Goal: Information Seeking & Learning: Learn about a topic

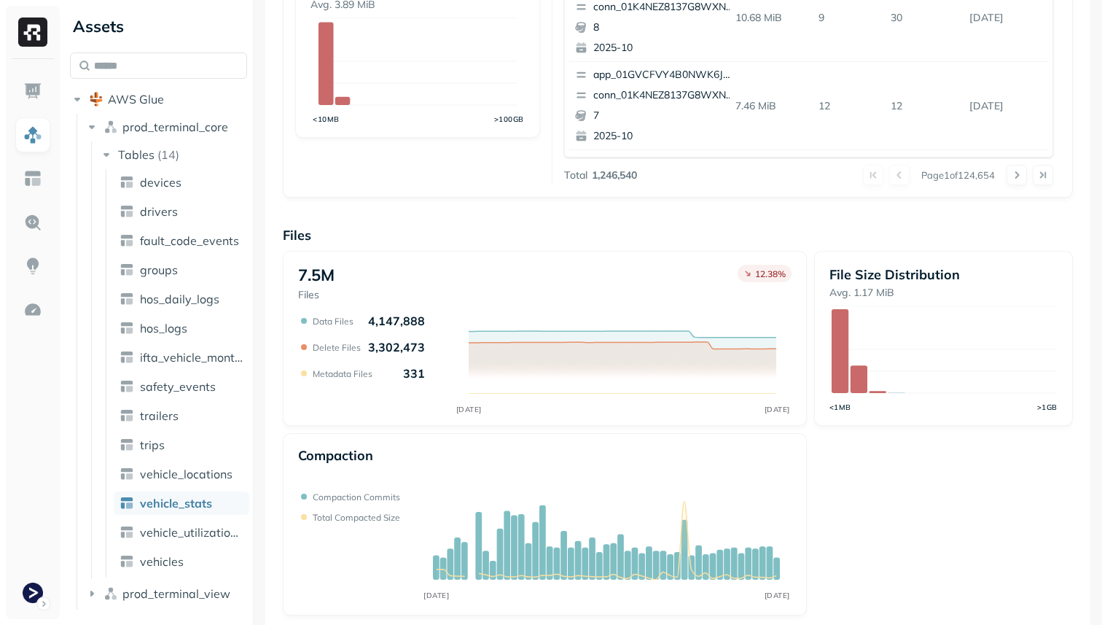
scroll to position [490, 0]
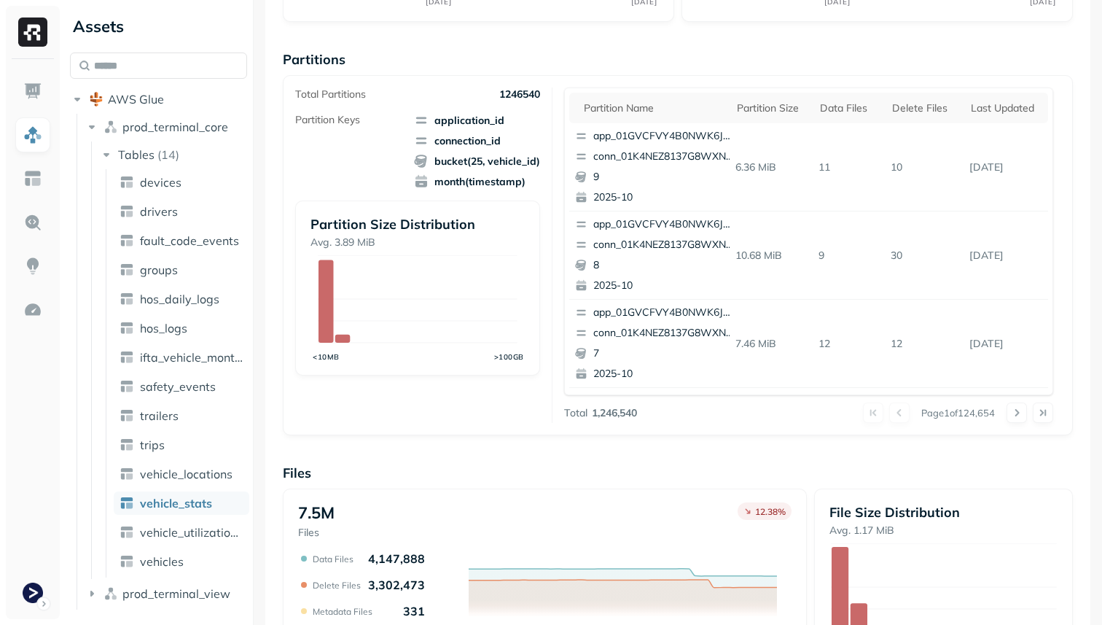
scroll to position [196, 0]
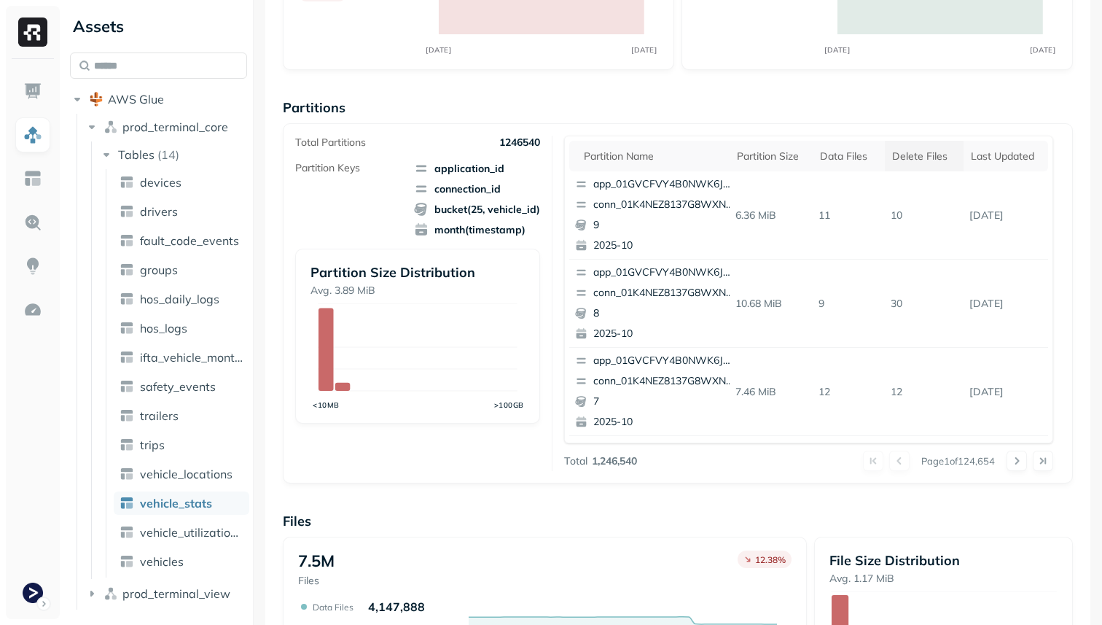
click at [926, 149] on div "Delete Files" at bounding box center [924, 156] width 64 height 14
click at [842, 160] on div "Data Files" at bounding box center [842, 156] width 52 height 14
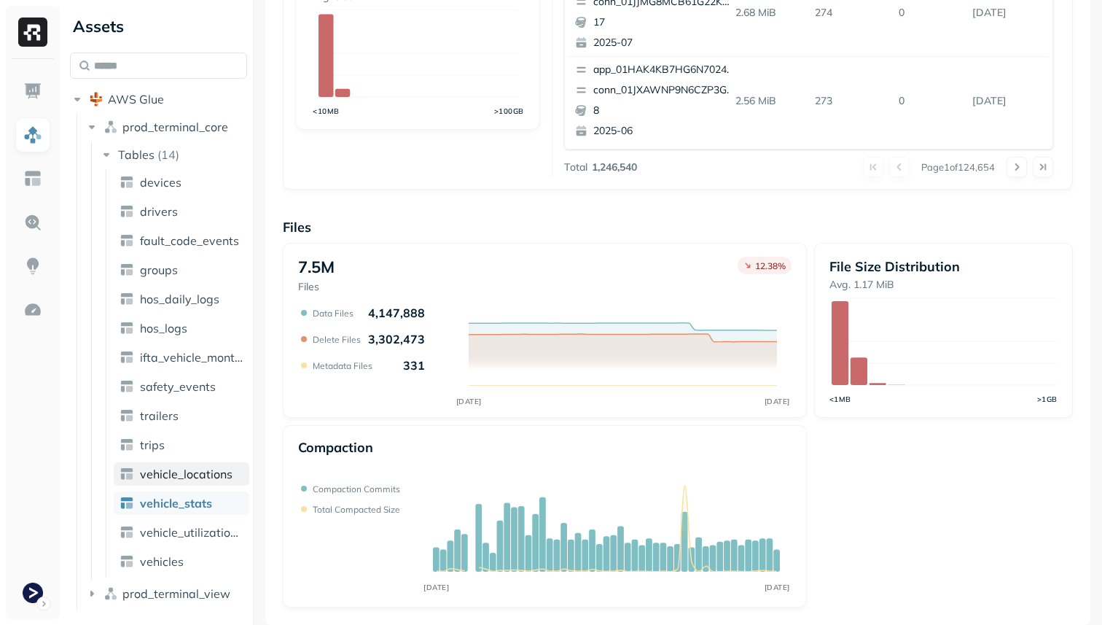
click at [156, 480] on span "vehicle_locations" at bounding box center [186, 473] width 93 height 15
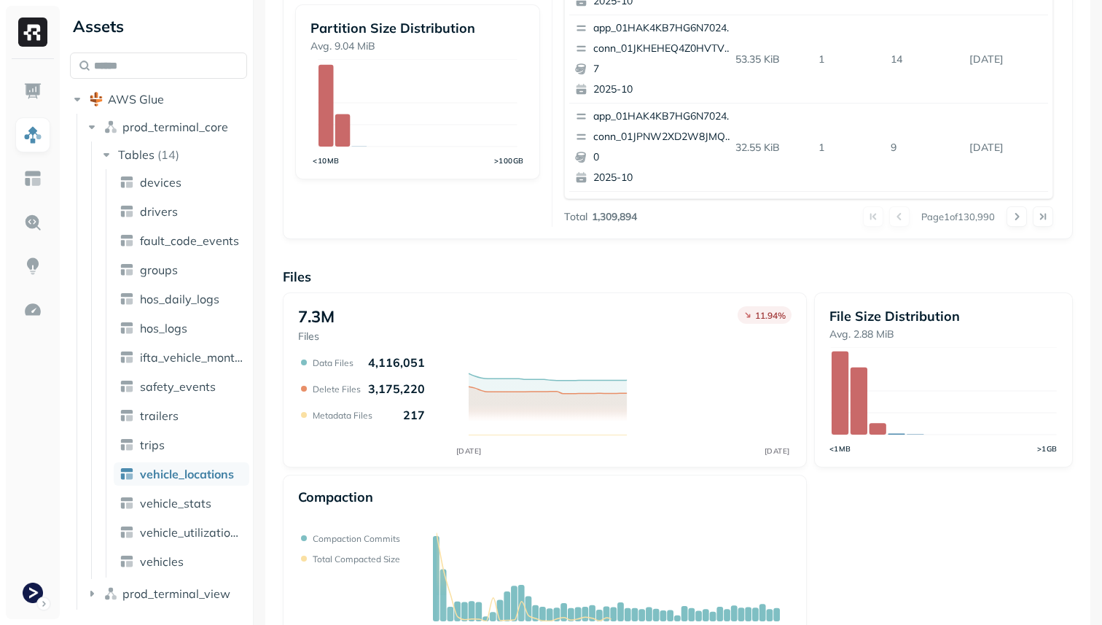
scroll to position [490, 0]
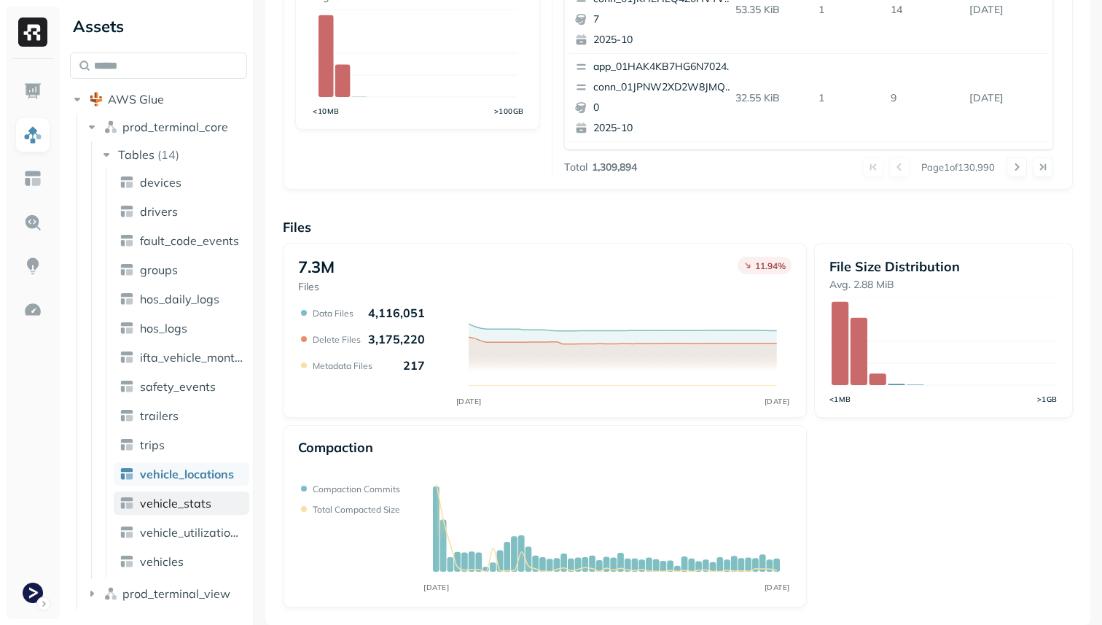
click at [197, 503] on span "vehicle_stats" at bounding box center [175, 503] width 71 height 15
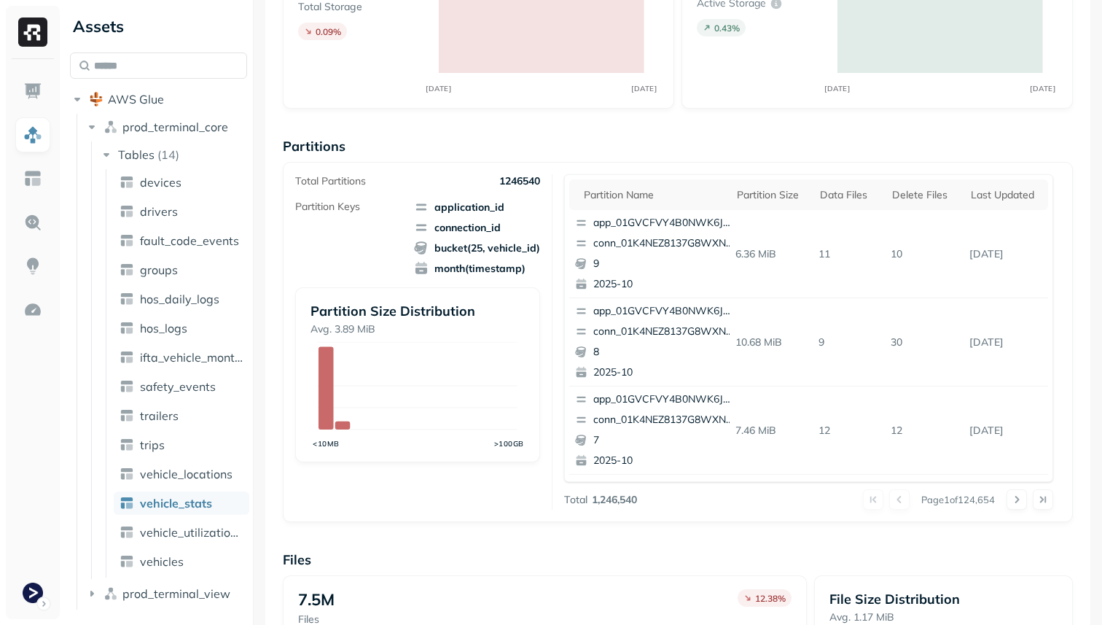
scroll to position [122, 0]
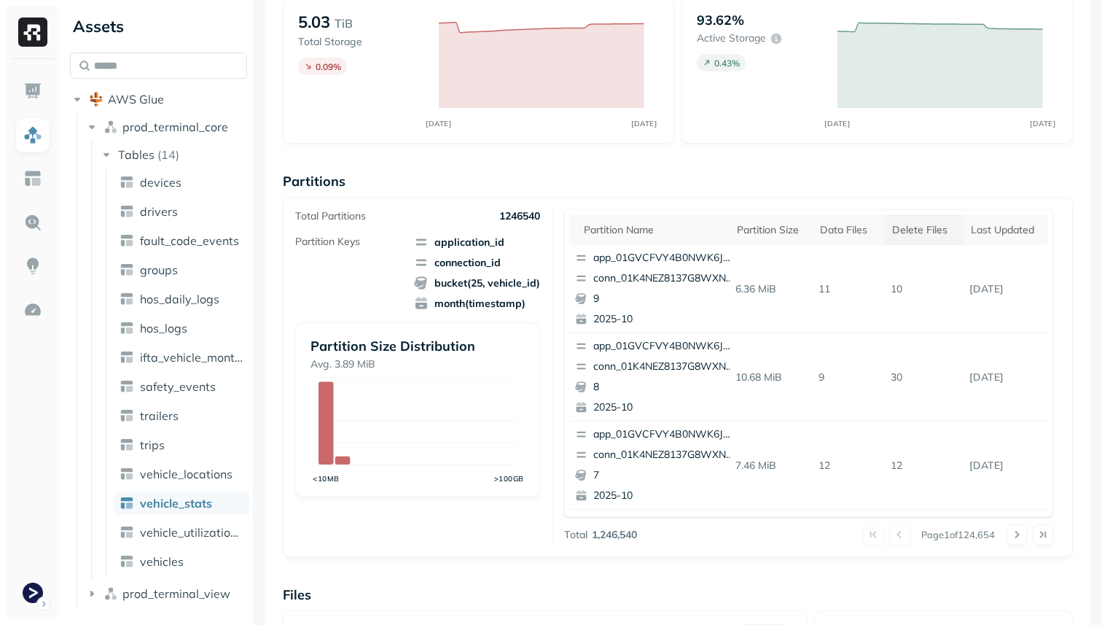
click at [891, 228] on th "Delete Files" at bounding box center [924, 229] width 79 height 31
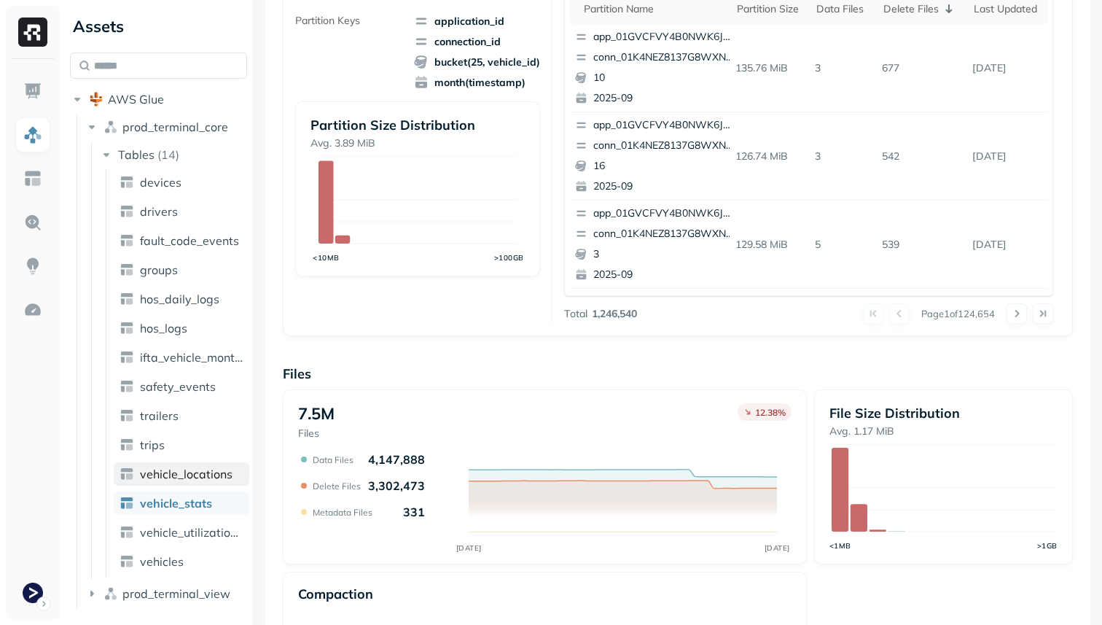
click at [230, 473] on span "vehicle_locations" at bounding box center [186, 473] width 93 height 15
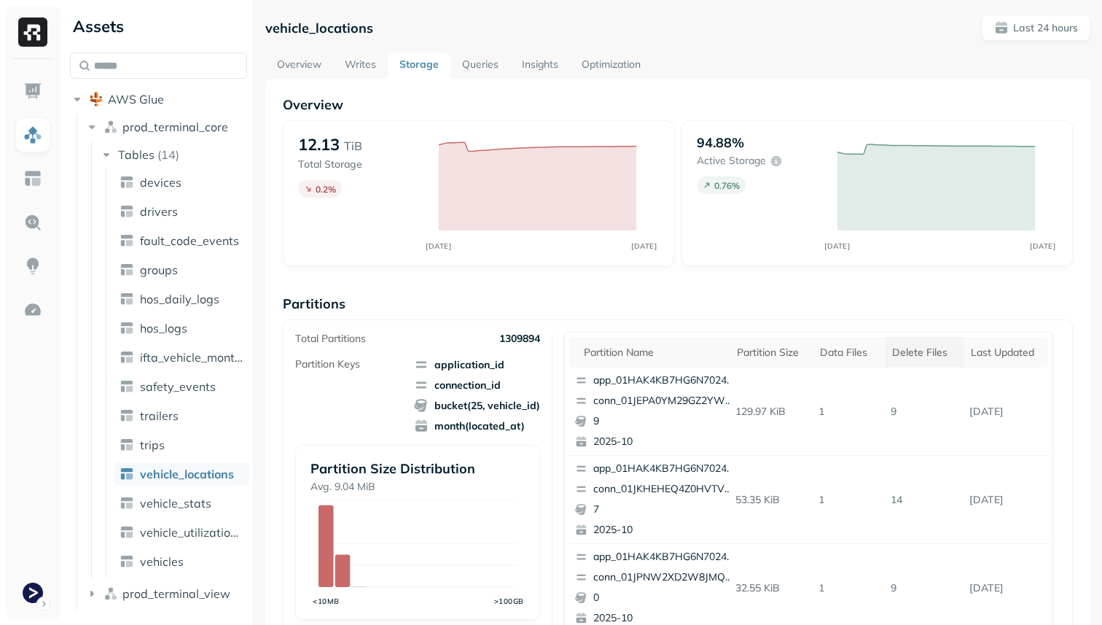
click at [938, 348] on div "Delete Files" at bounding box center [924, 352] width 64 height 14
click at [848, 356] on div "Data Files" at bounding box center [842, 352] width 52 height 14
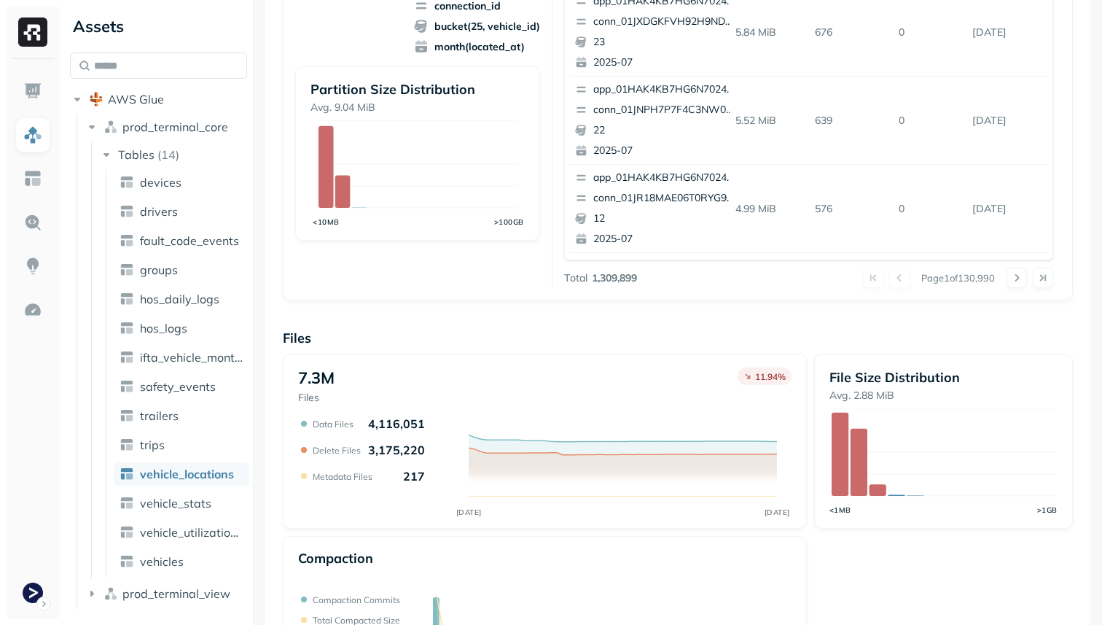
scroll to position [434, 0]
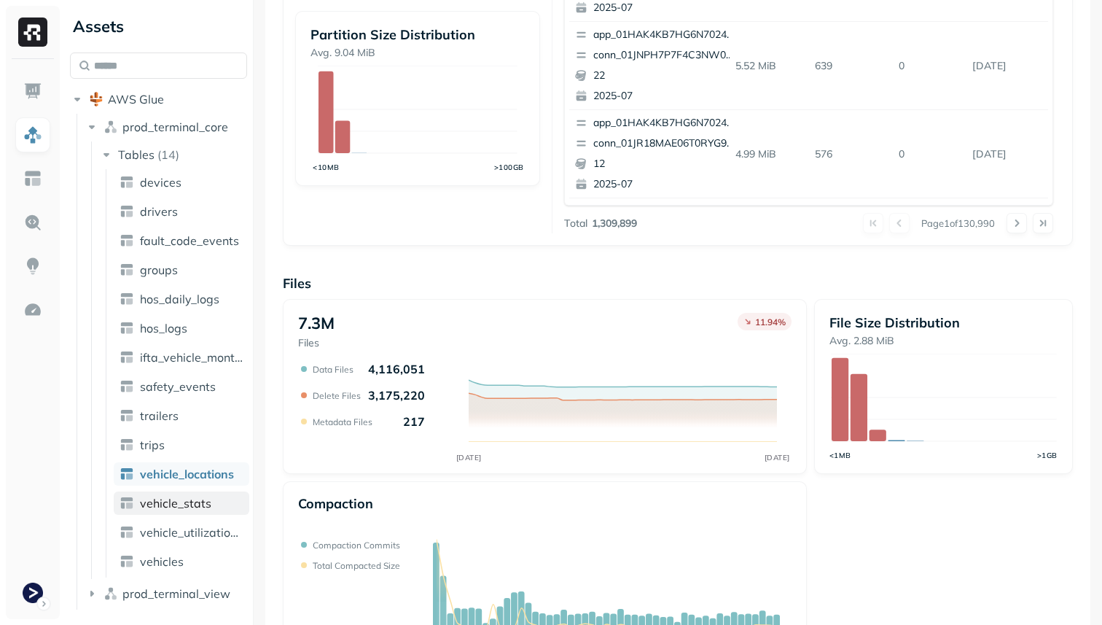
click at [201, 501] on span "vehicle_stats" at bounding box center [175, 503] width 71 height 15
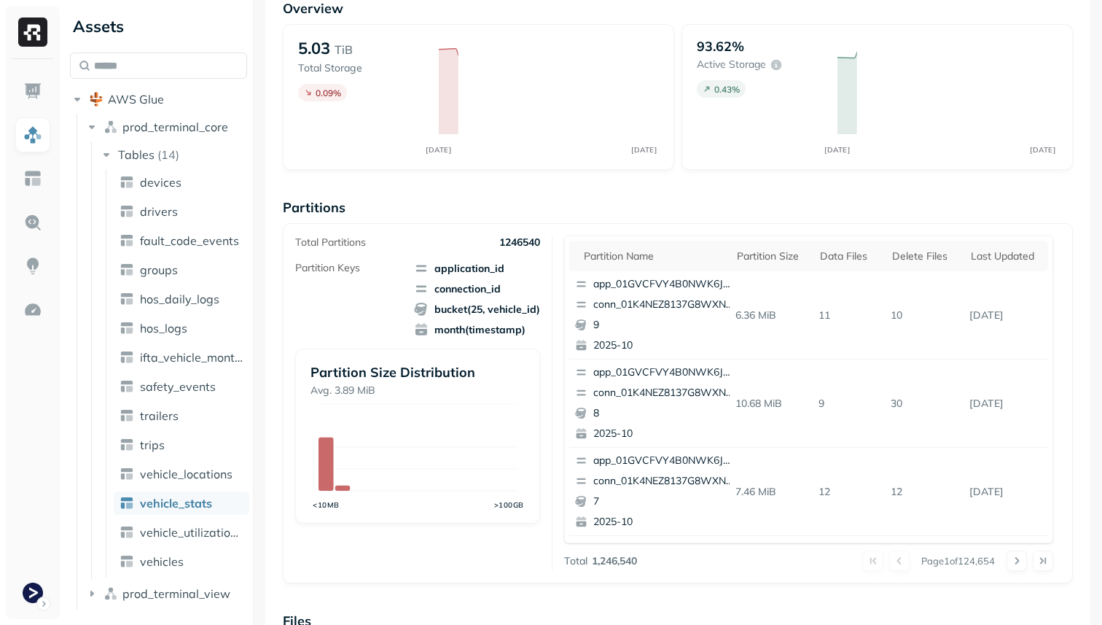
click at [224, 501] on link "vehicle_stats" at bounding box center [182, 502] width 136 height 23
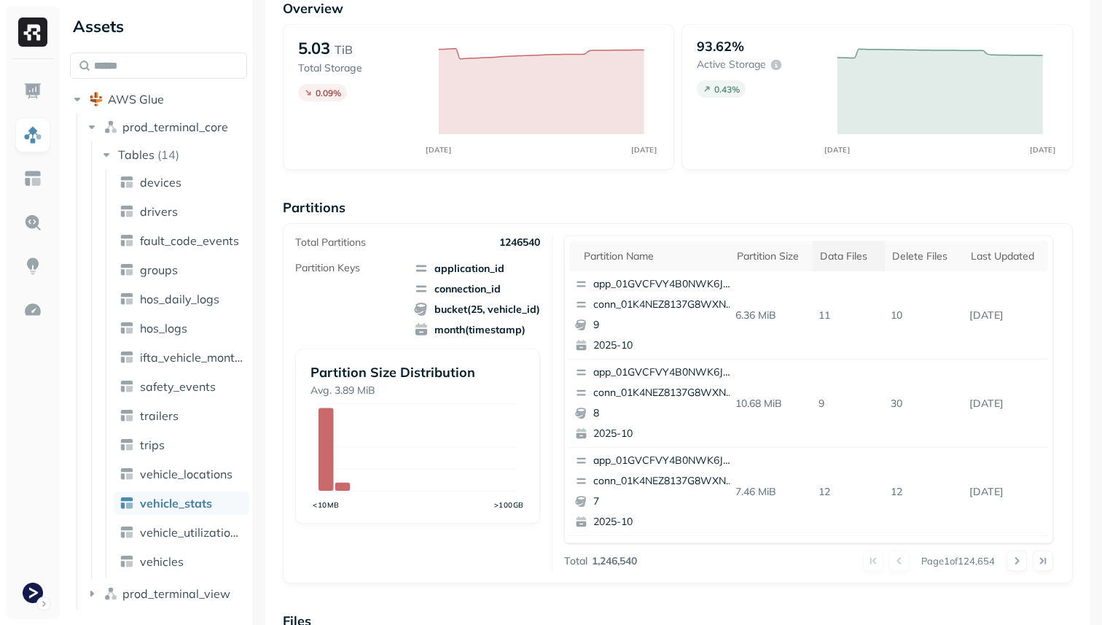
click at [872, 256] on div "Data Files" at bounding box center [849, 256] width 58 height 14
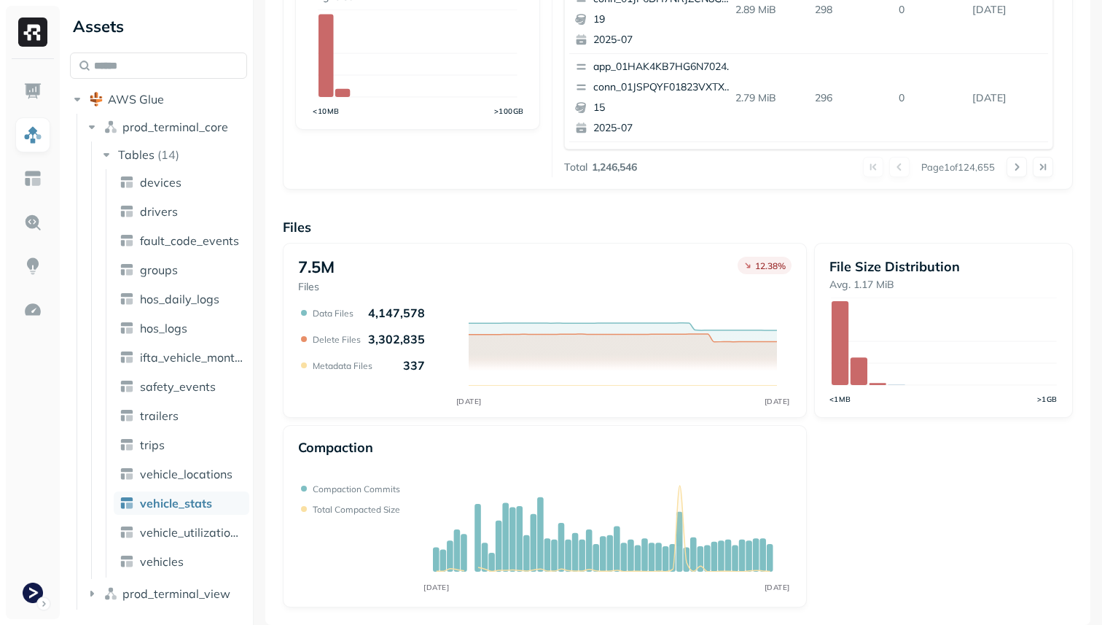
scroll to position [0, 0]
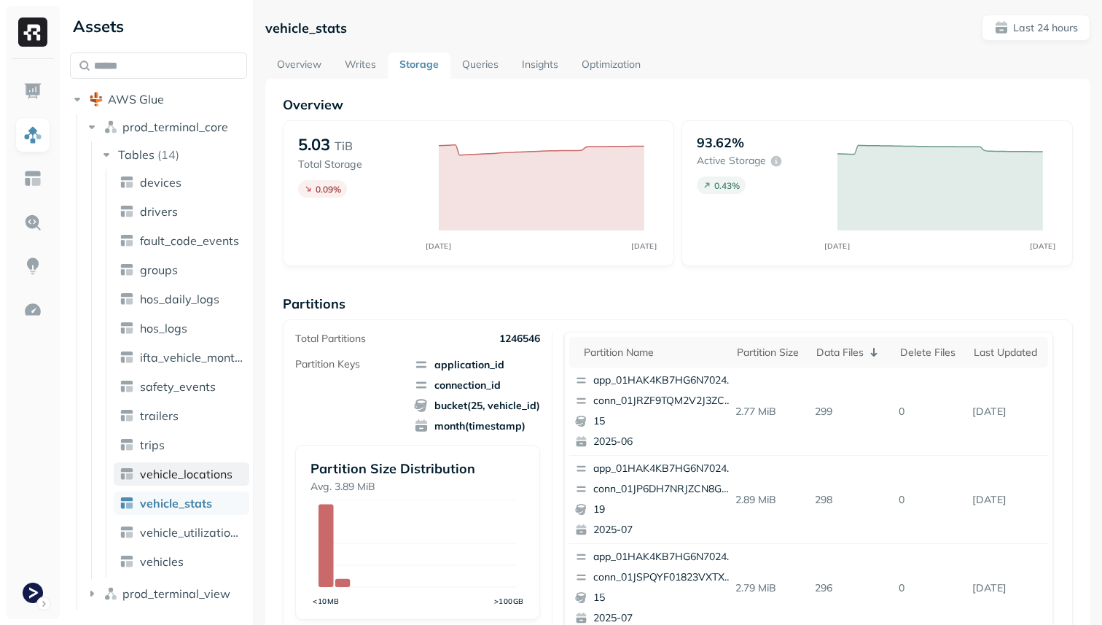
click at [197, 472] on span "vehicle_locations" at bounding box center [186, 473] width 93 height 15
click at [200, 504] on span "vehicle_stats" at bounding box center [175, 503] width 71 height 15
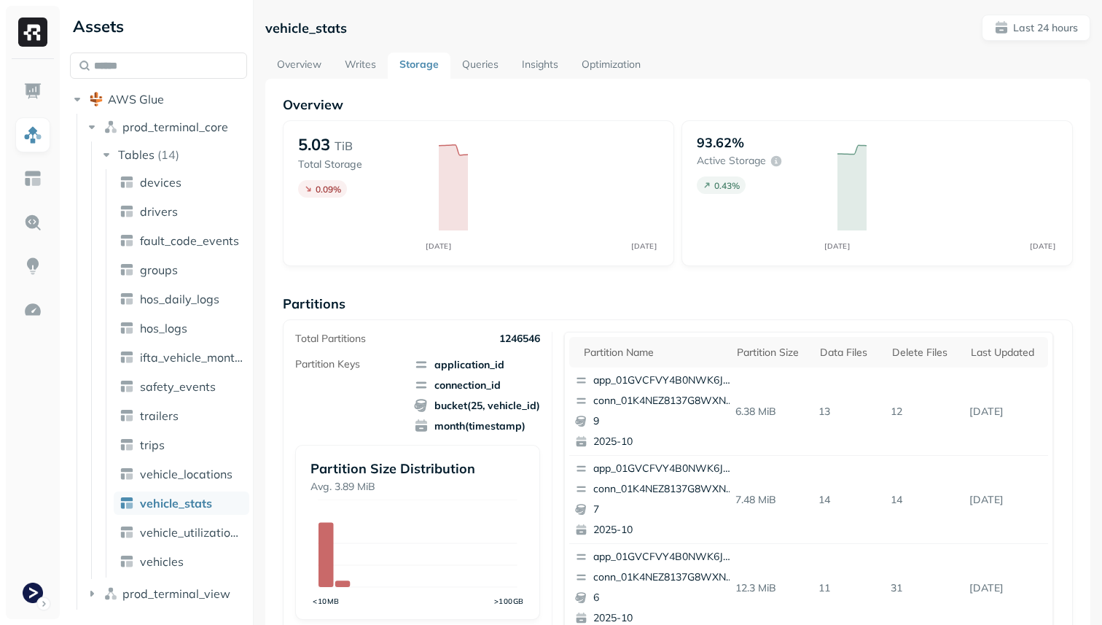
click at [201, 509] on span "vehicle_stats" at bounding box center [176, 503] width 72 height 15
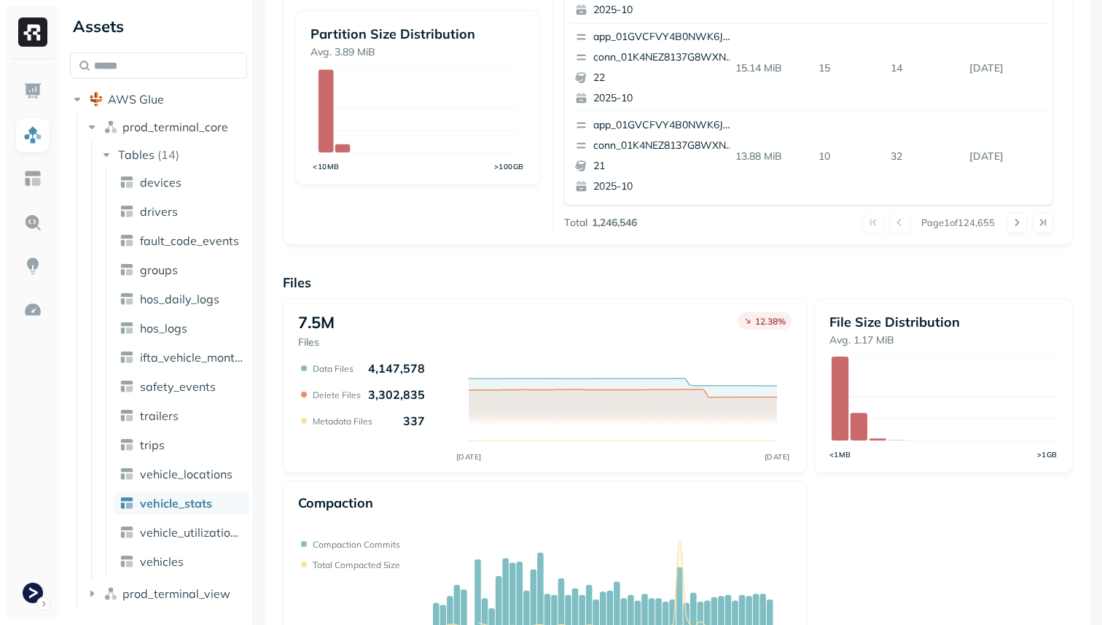
scroll to position [490, 0]
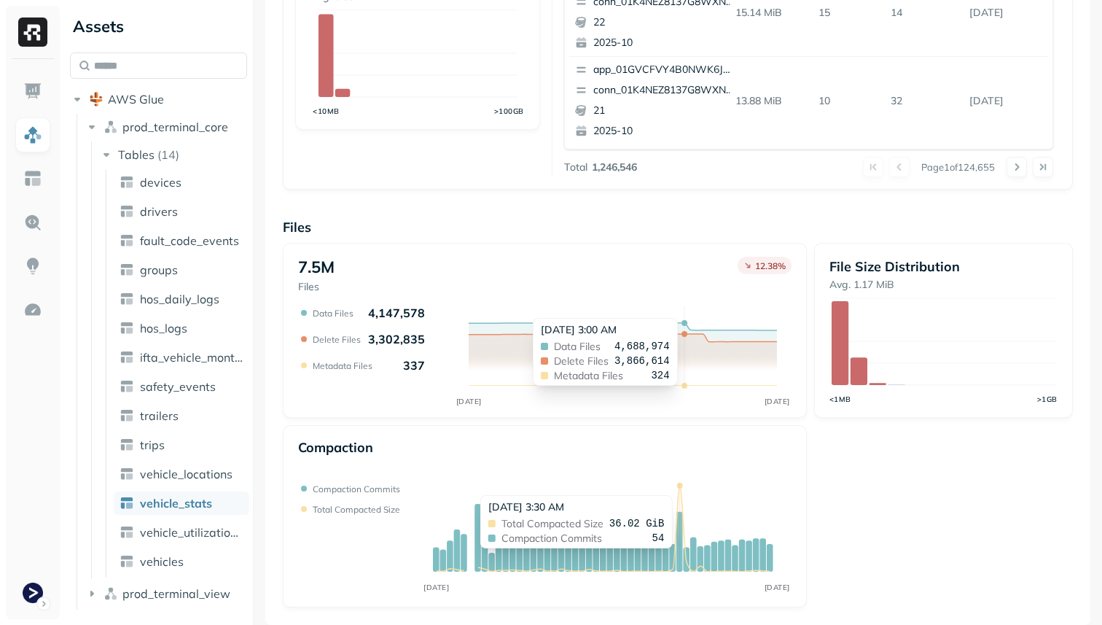
click at [678, 488] on circle at bounding box center [680, 485] width 6 height 6
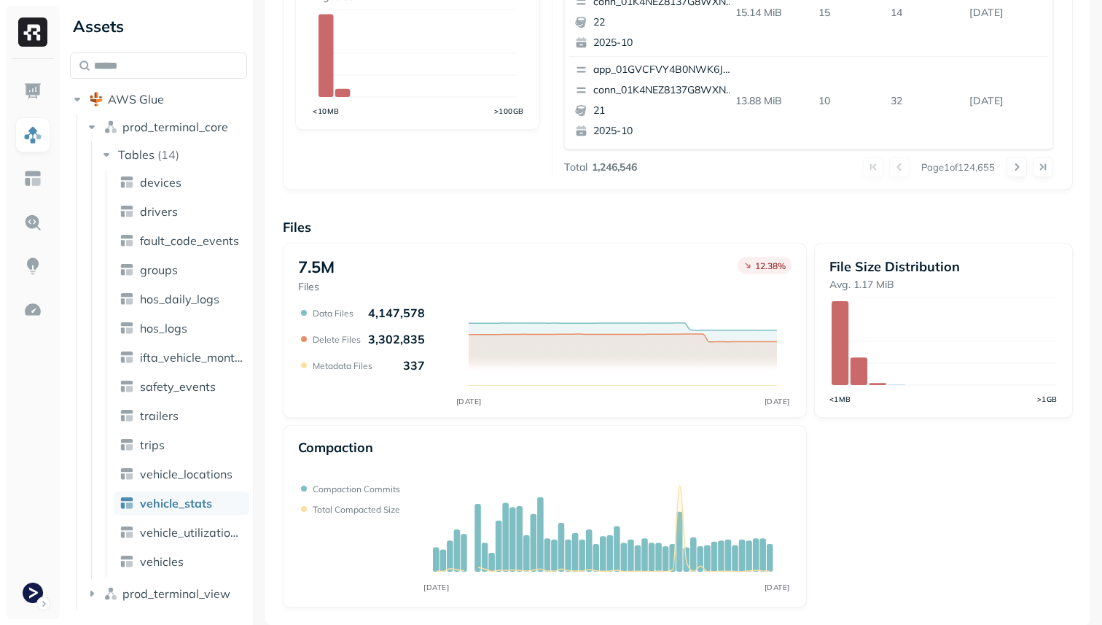
click at [853, 492] on div "7.5M Files 12.38 % OCT [DATE] Data Files 4,147,578 Delete Files 3,302,835 Metad…" at bounding box center [678, 425] width 790 height 364
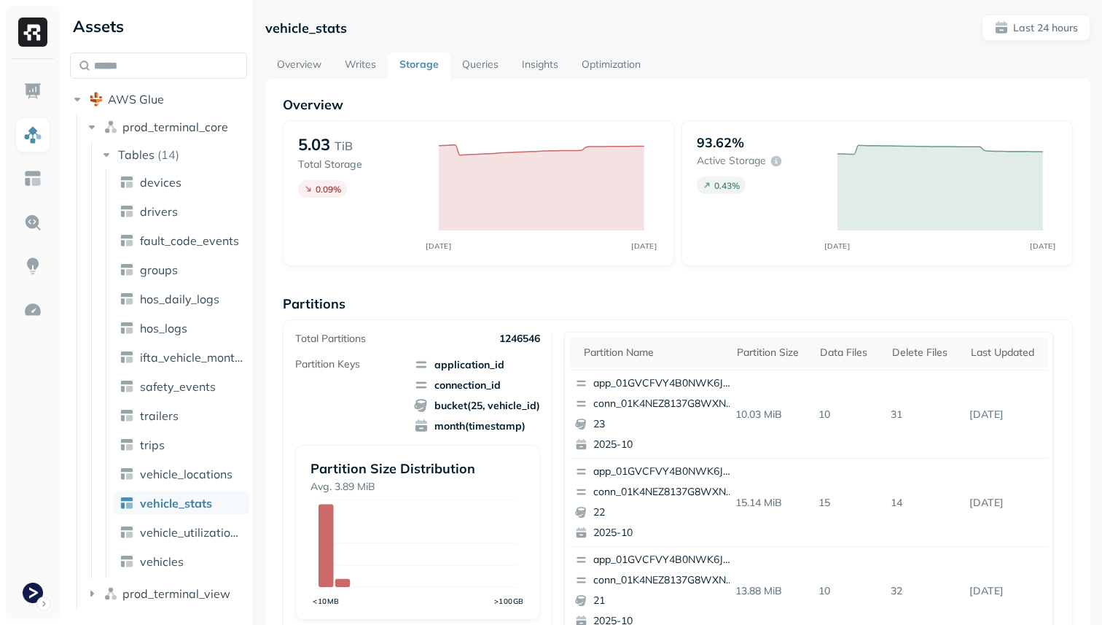
click at [625, 58] on link "Optimization" at bounding box center [611, 65] width 82 height 26
click at [622, 58] on link "Optimization" at bounding box center [611, 65] width 82 height 26
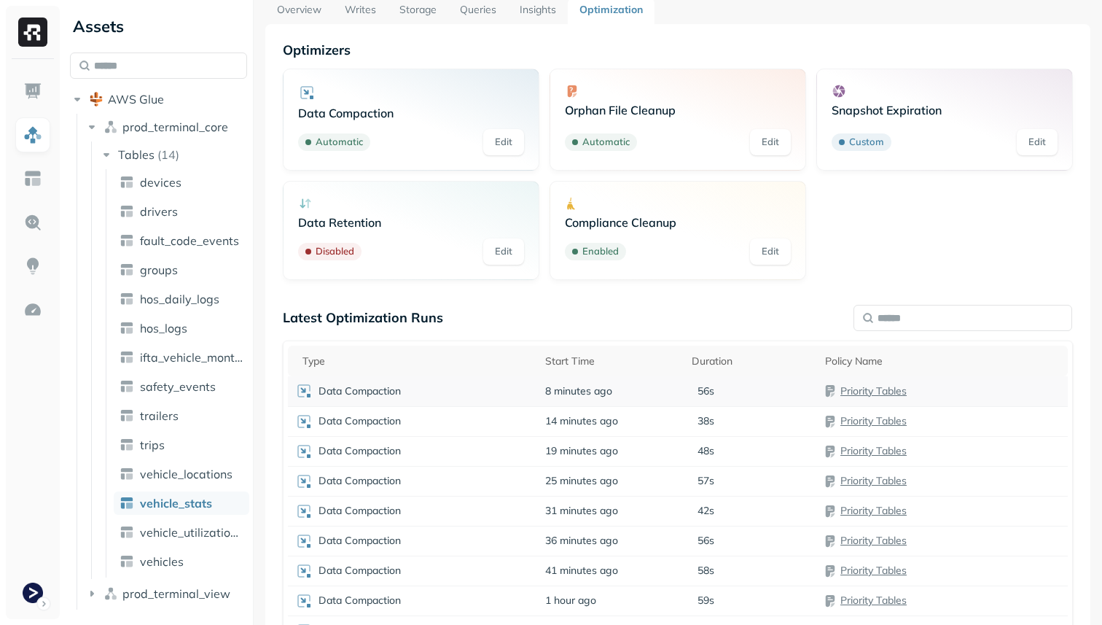
scroll to position [163, 0]
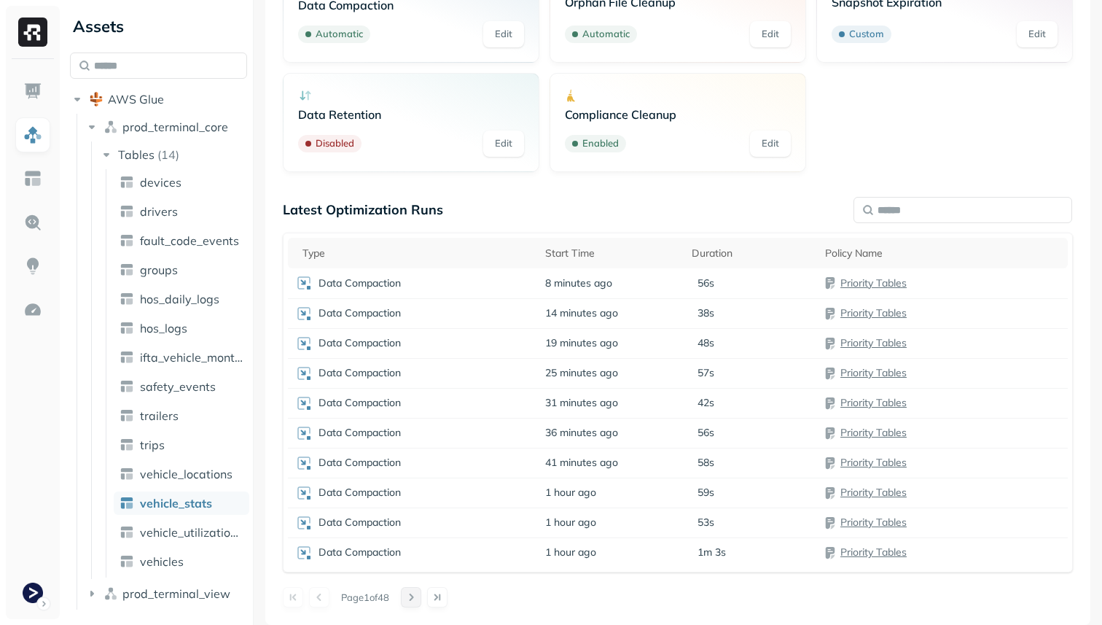
click at [413, 597] on button at bounding box center [411, 597] width 20 height 20
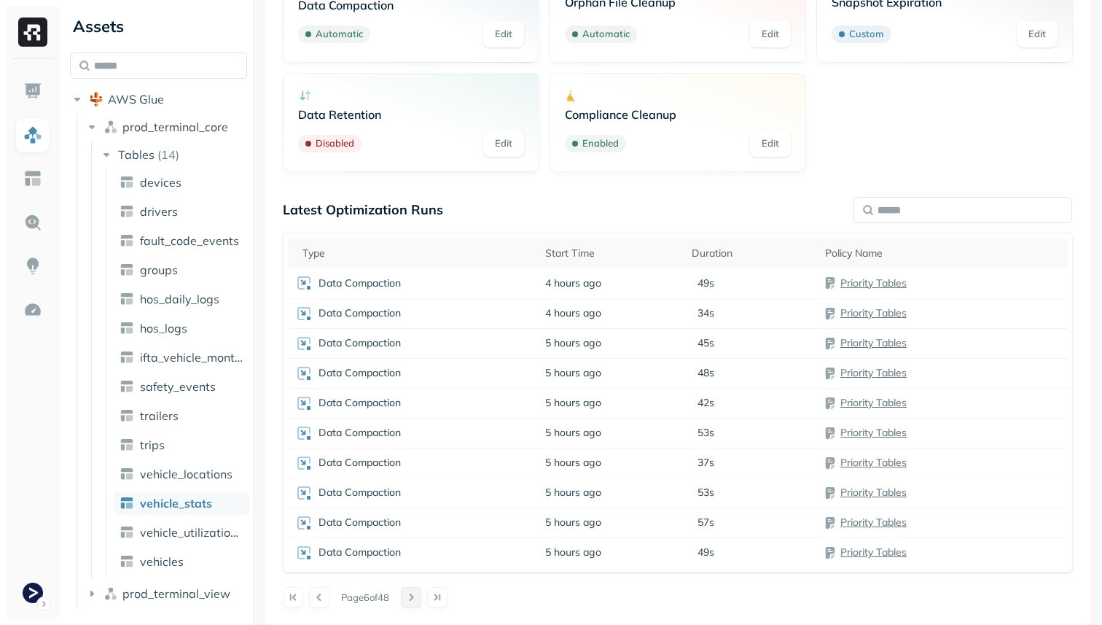
click at [413, 597] on button at bounding box center [411, 597] width 20 height 20
click at [735, 254] on div "Duration" at bounding box center [751, 253] width 119 height 14
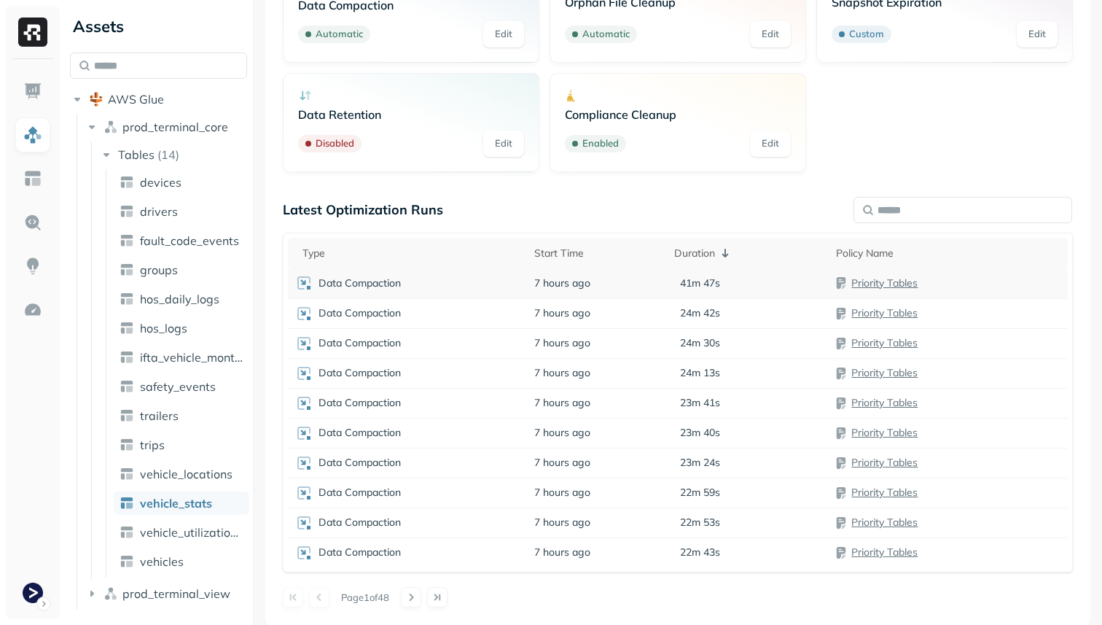
click at [726, 281] on div "41m 47s" at bounding box center [748, 283] width 148 height 14
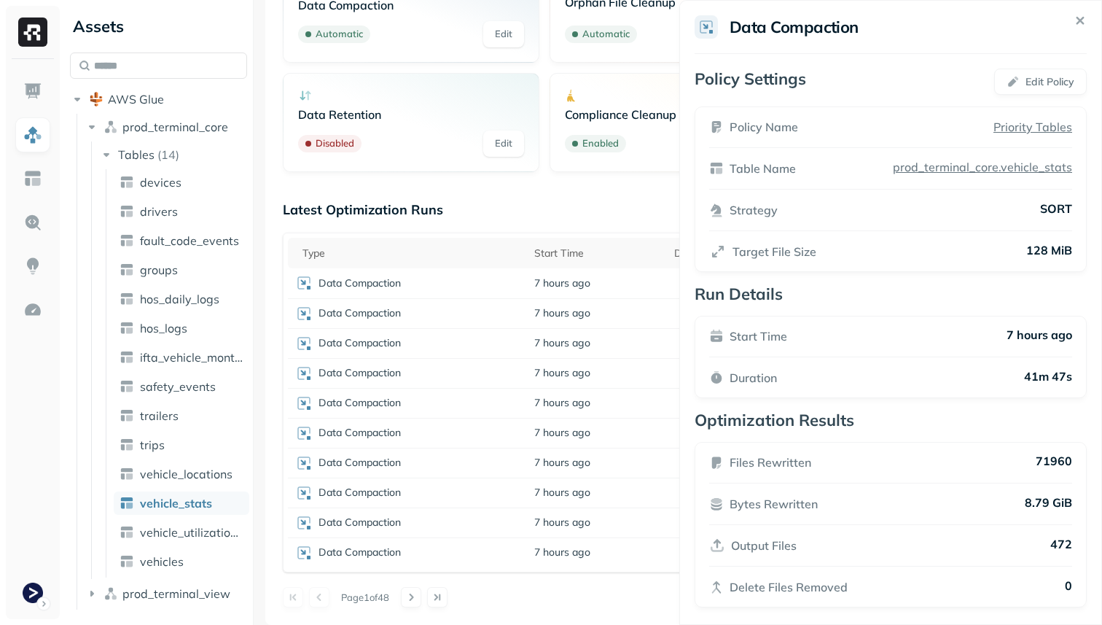
scroll to position [9, 0]
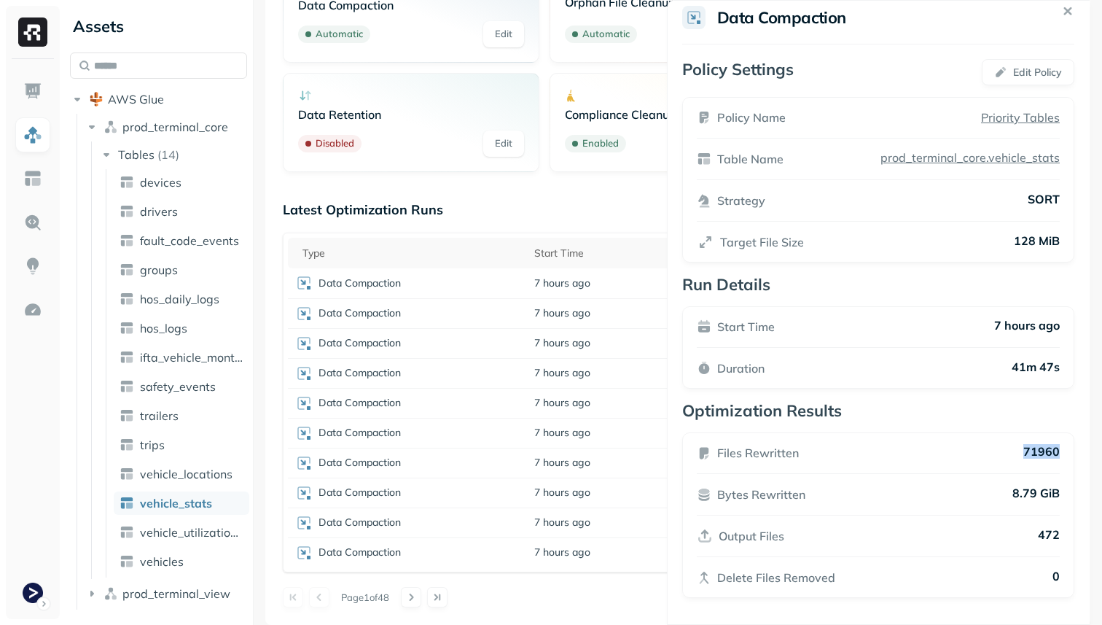
drag, startPoint x: 1076, startPoint y: 449, endPoint x: 1016, endPoint y: 448, distance: 59.8
click at [1015, 448] on div "Files Rewritten 71960 Bytes Rewritten 8.79 GiB Output Files 472 Delete Files Re…" at bounding box center [878, 514] width 392 height 165
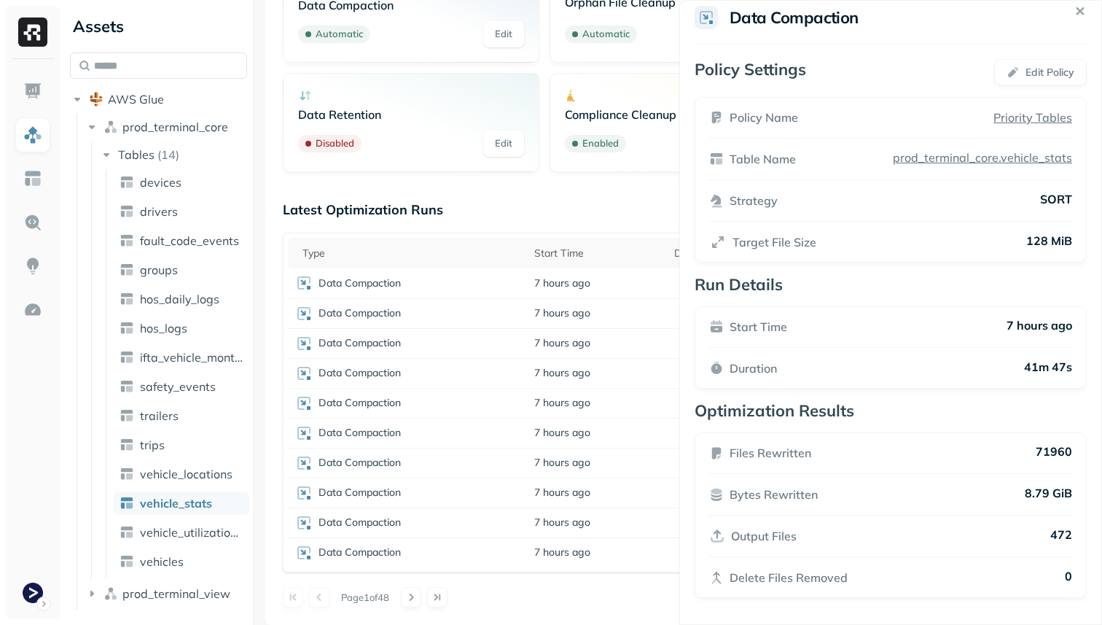
click at [591, 618] on html "Assets AWS Glue prod_terminal_core Tables ( 14 ) devices drivers fault_code_eve…" at bounding box center [551, 312] width 1102 height 625
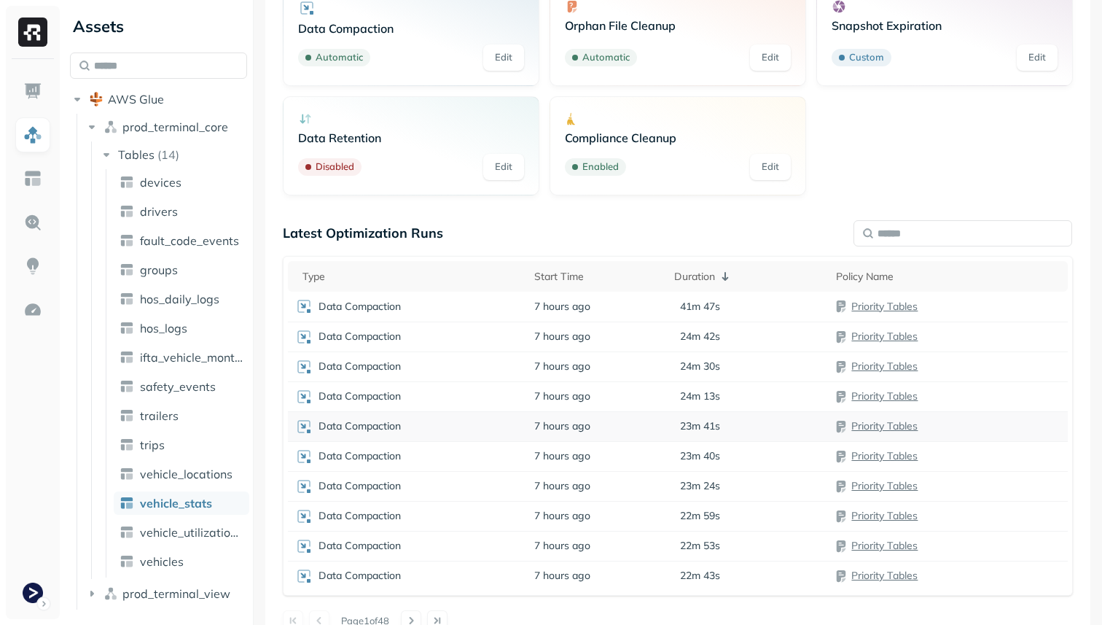
scroll to position [138, 0]
click at [624, 336] on td "7 hours ago" at bounding box center [597, 338] width 140 height 30
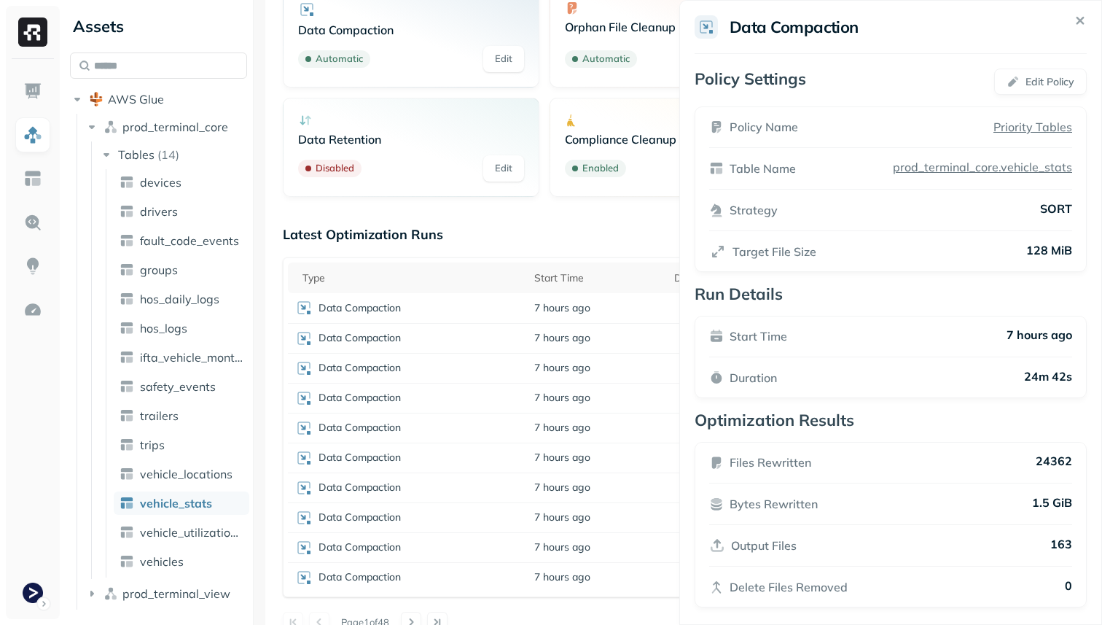
click at [591, 369] on html "Assets AWS Glue prod_terminal_core Tables ( 14 ) devices drivers fault_code_eve…" at bounding box center [551, 312] width 1102 height 625
click at [583, 369] on span "7 hours ago" at bounding box center [562, 368] width 56 height 14
click at [574, 403] on span "7 hours ago" at bounding box center [562, 398] width 56 height 14
click at [564, 436] on td "7 hours ago" at bounding box center [597, 427] width 140 height 30
click at [564, 458] on span "7 hours ago" at bounding box center [562, 457] width 56 height 14
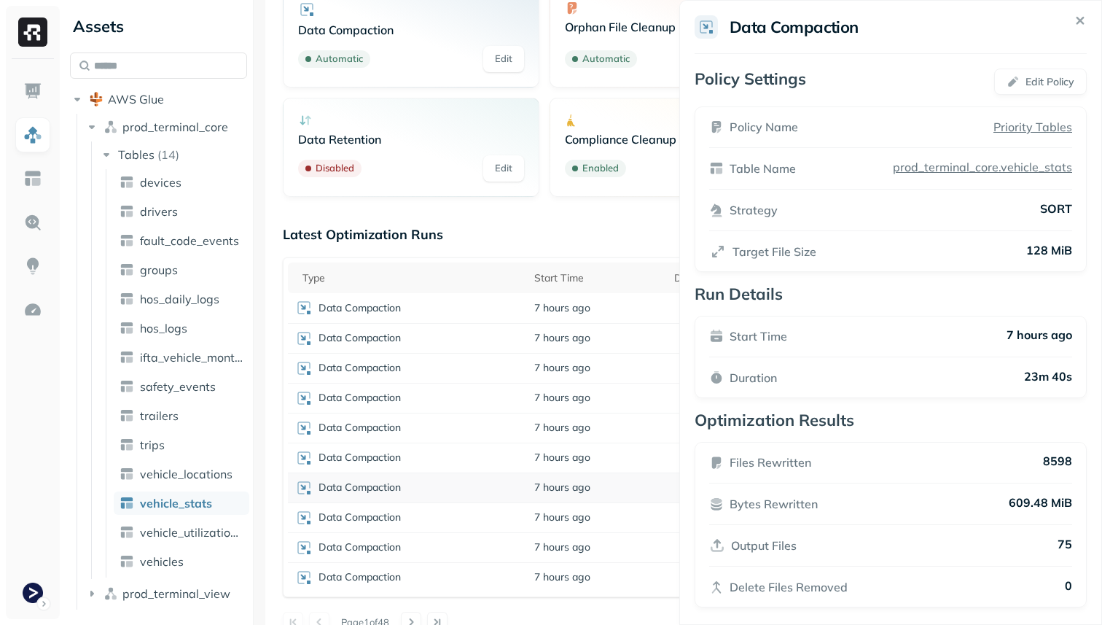
click at [565, 480] on span "7 hours ago" at bounding box center [562, 487] width 56 height 14
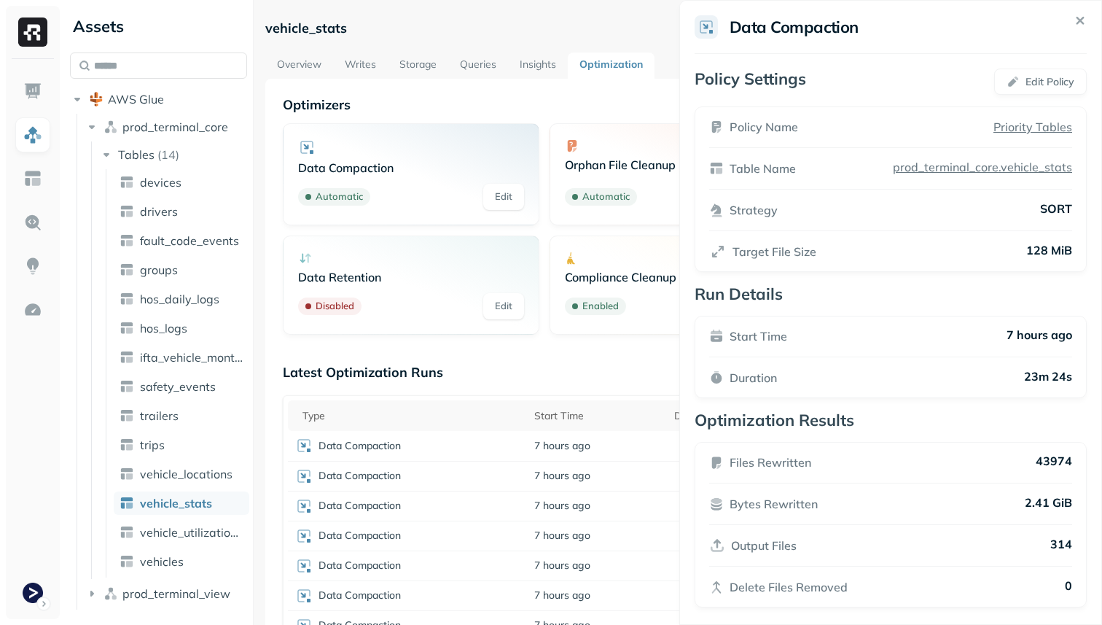
click at [493, 74] on link "Queries" at bounding box center [478, 65] width 60 height 26
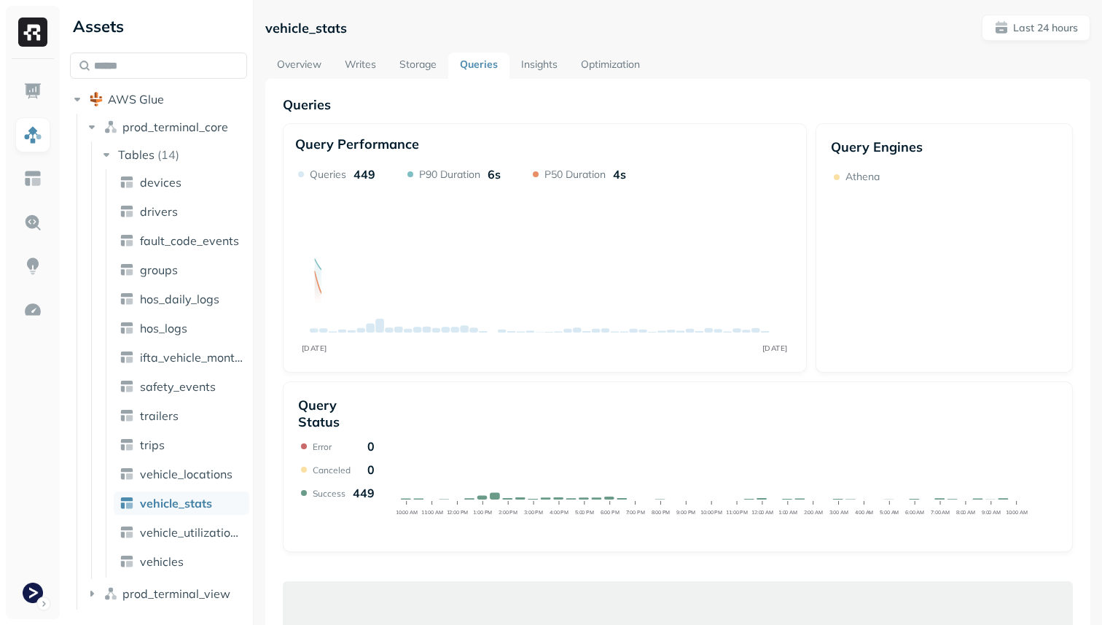
click at [395, 72] on link "Storage" at bounding box center [418, 65] width 60 height 26
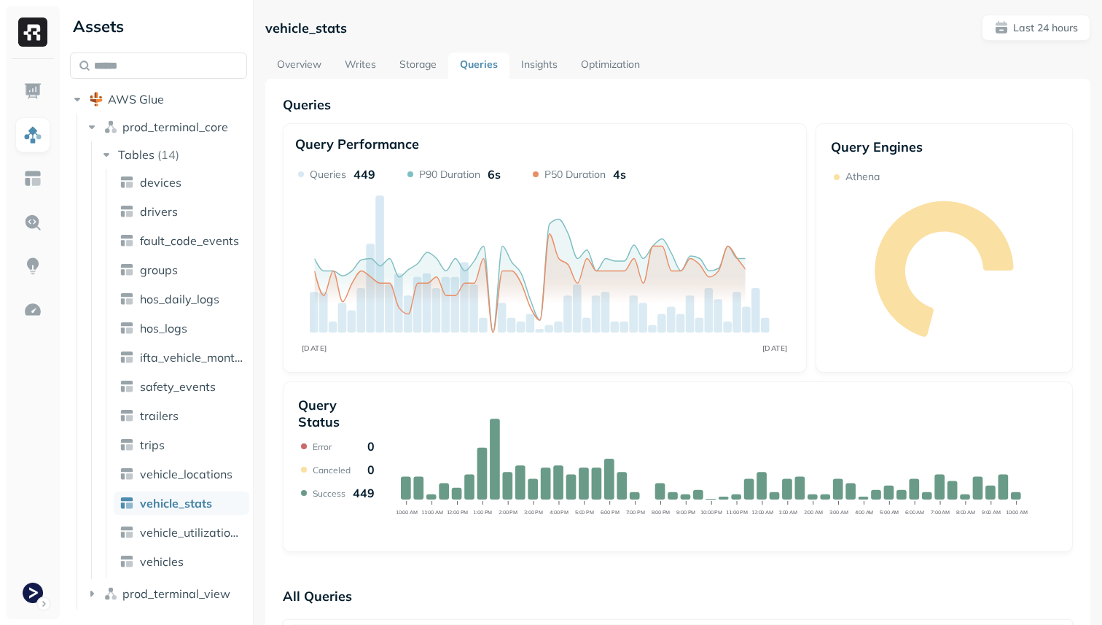
click at [407, 64] on link "Storage" at bounding box center [418, 65] width 60 height 26
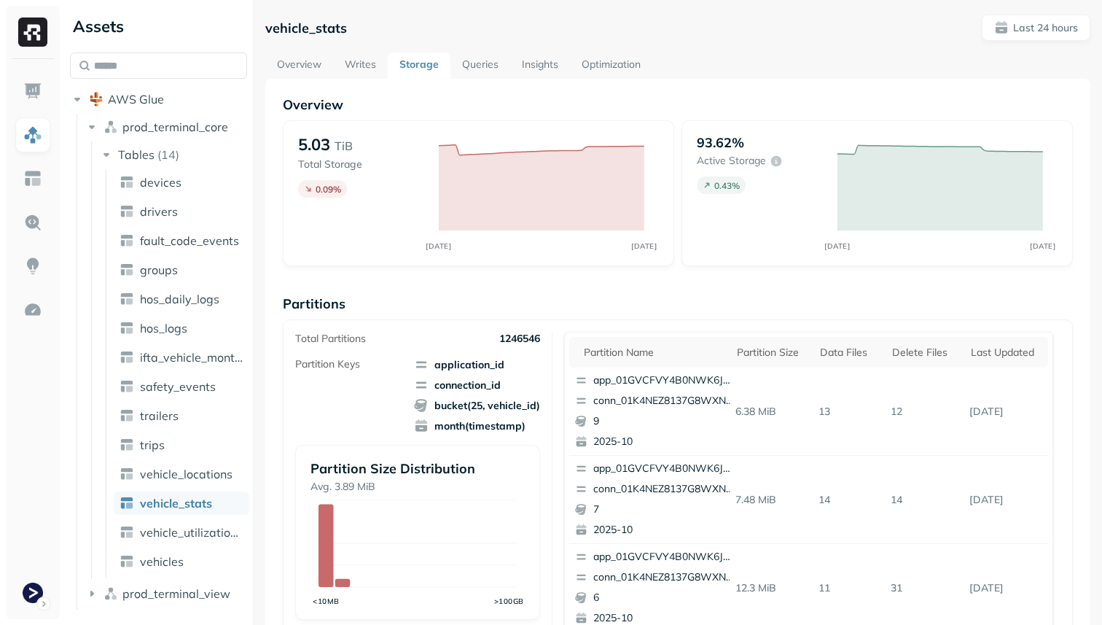
scroll to position [490, 0]
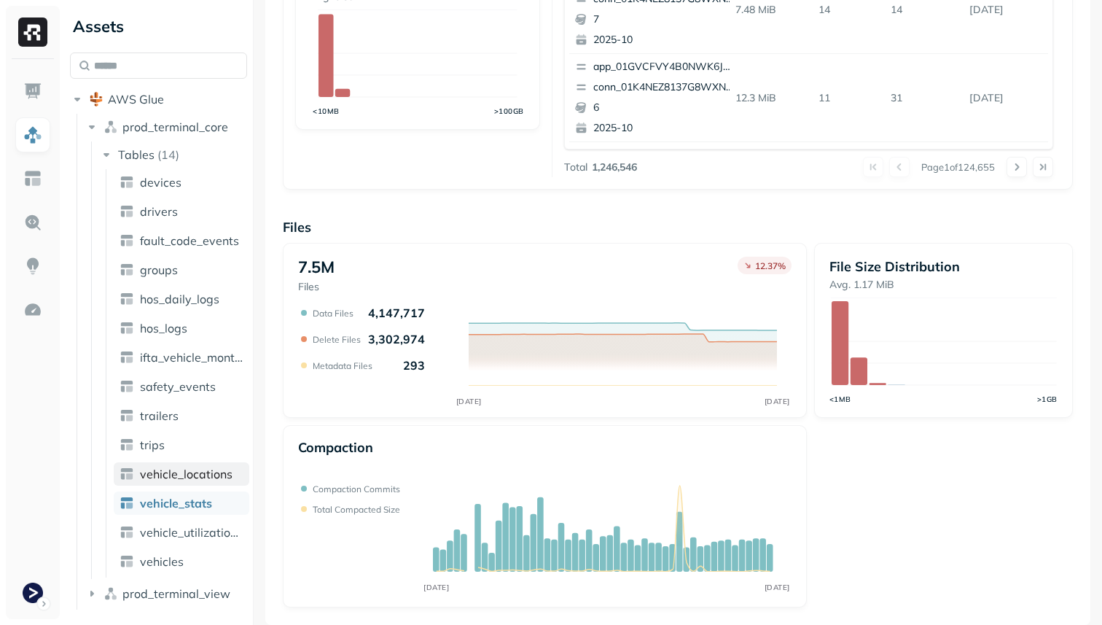
click at [211, 475] on span "vehicle_locations" at bounding box center [186, 473] width 93 height 15
click at [207, 481] on link "vehicle_locations" at bounding box center [182, 473] width 136 height 23
click at [199, 474] on span "vehicle_locations" at bounding box center [186, 473] width 93 height 15
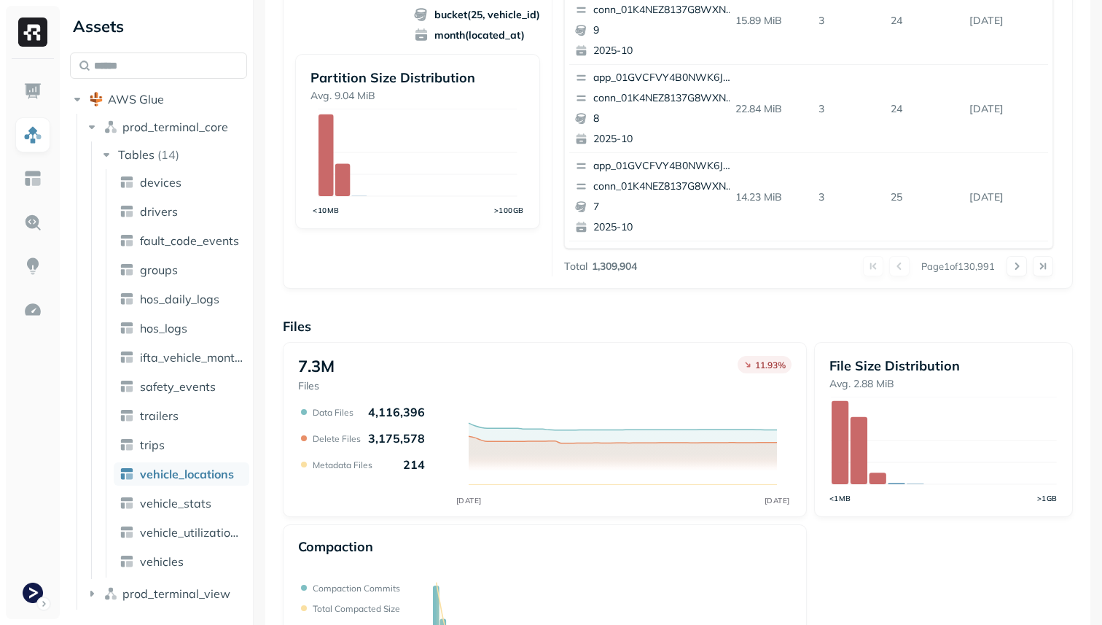
scroll to position [490, 0]
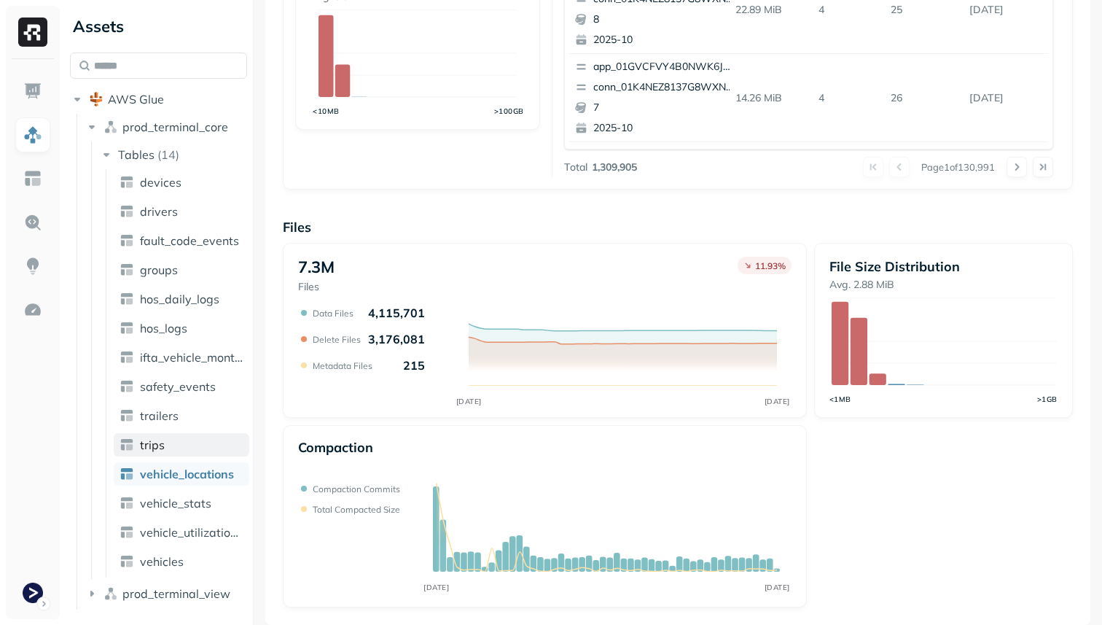
click at [175, 452] on link "trips" at bounding box center [182, 444] width 136 height 23
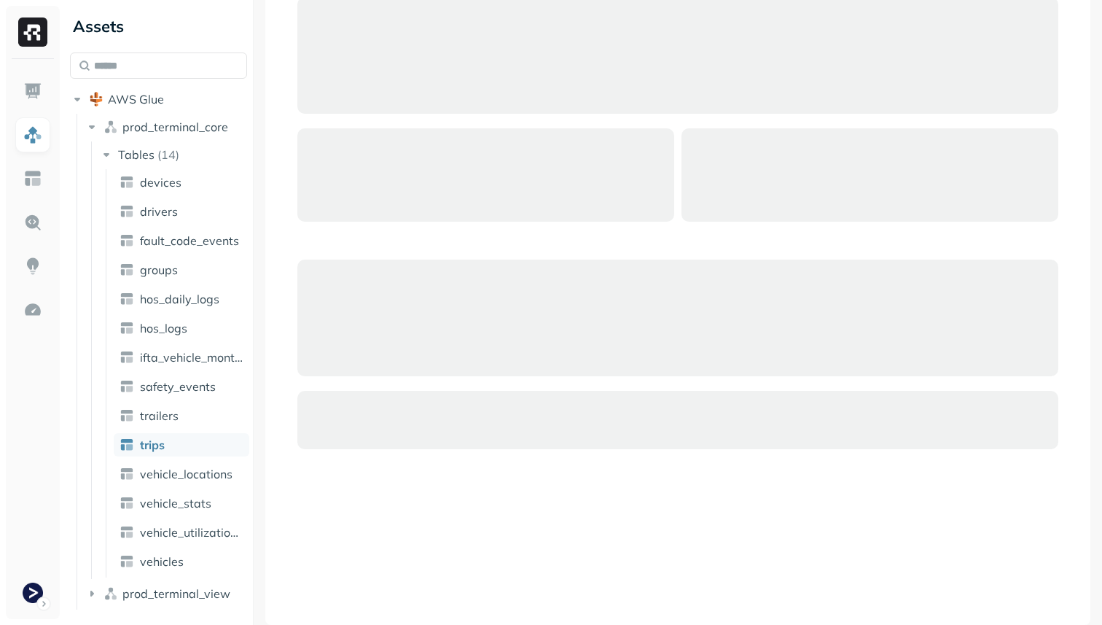
scroll to position [96, 0]
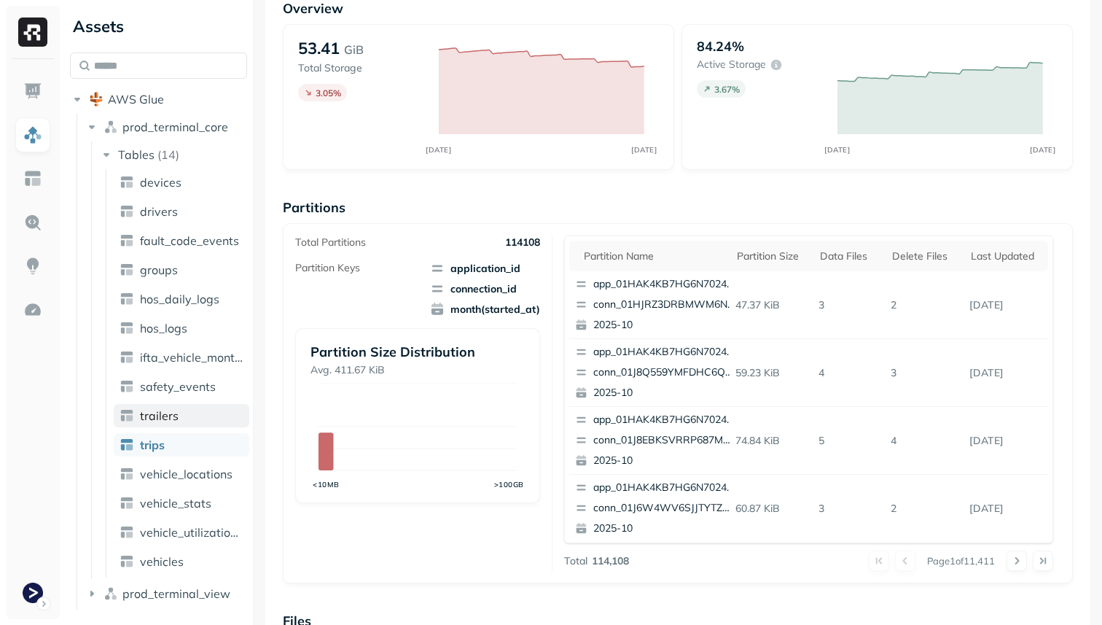
click at [179, 423] on link "trailers" at bounding box center [182, 415] width 136 height 23
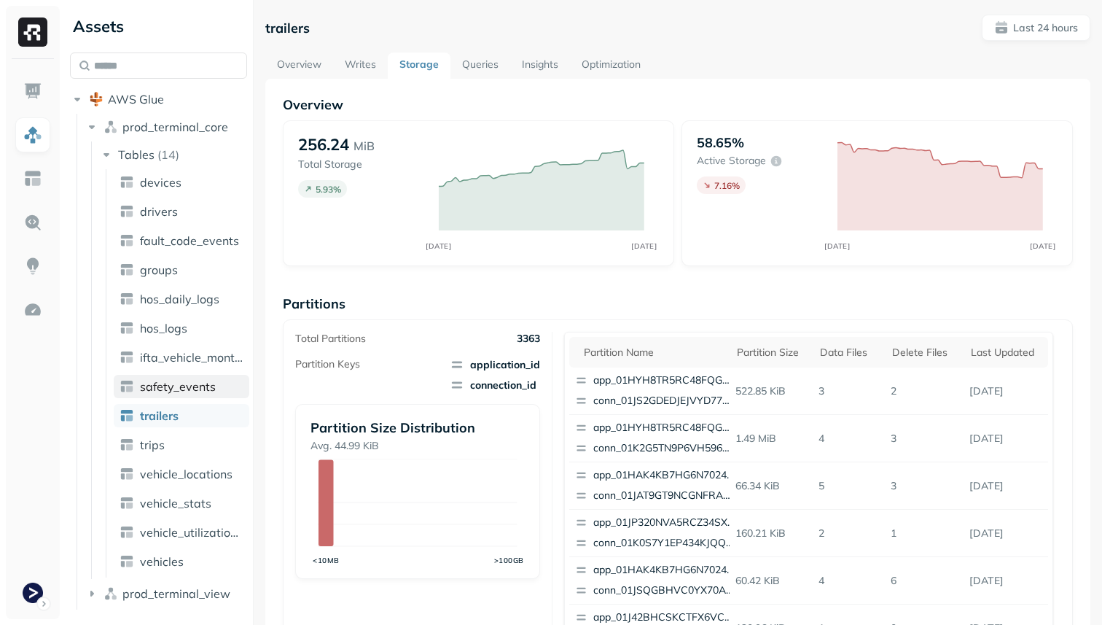
click at [189, 385] on span "safety_events" at bounding box center [178, 386] width 76 height 15
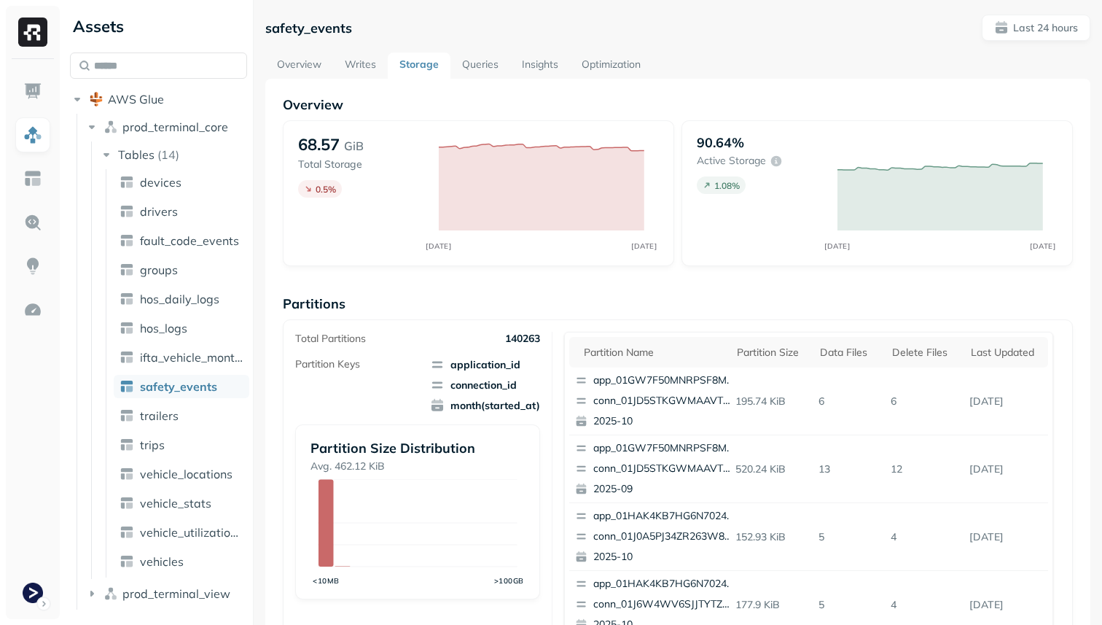
click at [168, 194] on ul "devices drivers fault_code_events groups hos_daily_logs hos_logs ifta_vehicle_m…" at bounding box center [178, 373] width 144 height 408
click at [167, 184] on span "devices" at bounding box center [161, 182] width 42 height 15
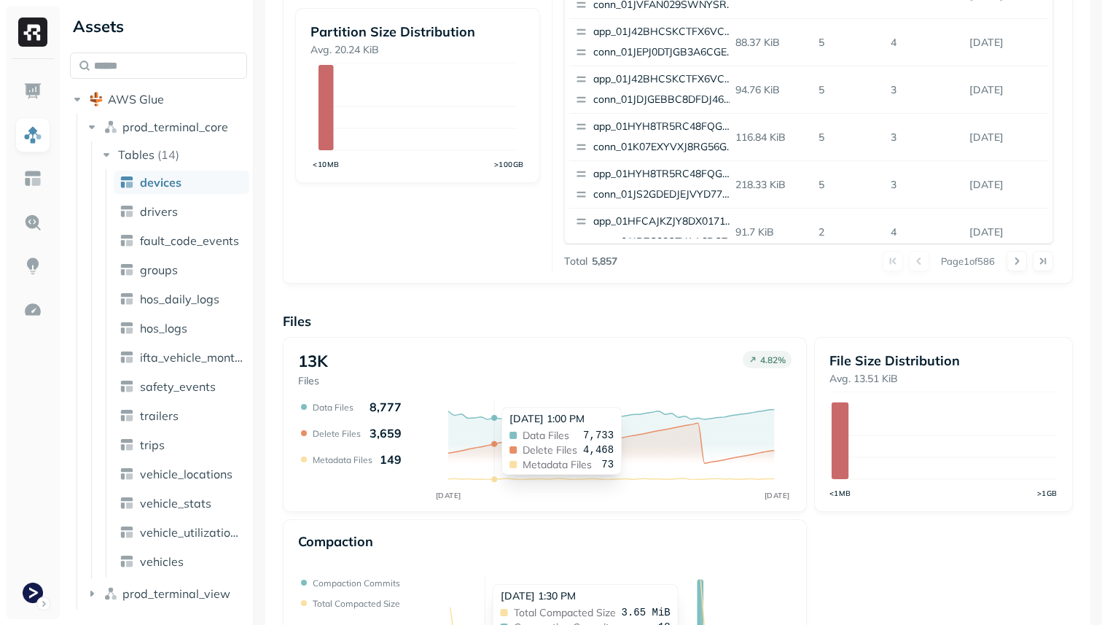
scroll to position [490, 0]
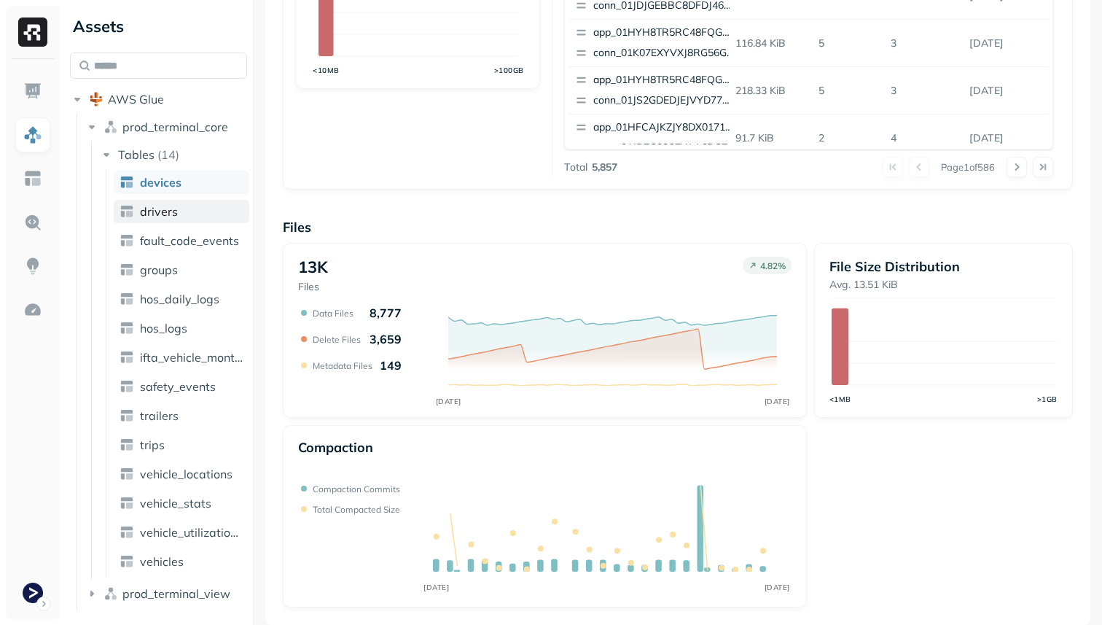
click at [149, 206] on span "drivers" at bounding box center [159, 211] width 38 height 15
